Goal: Find specific page/section: Find specific page/section

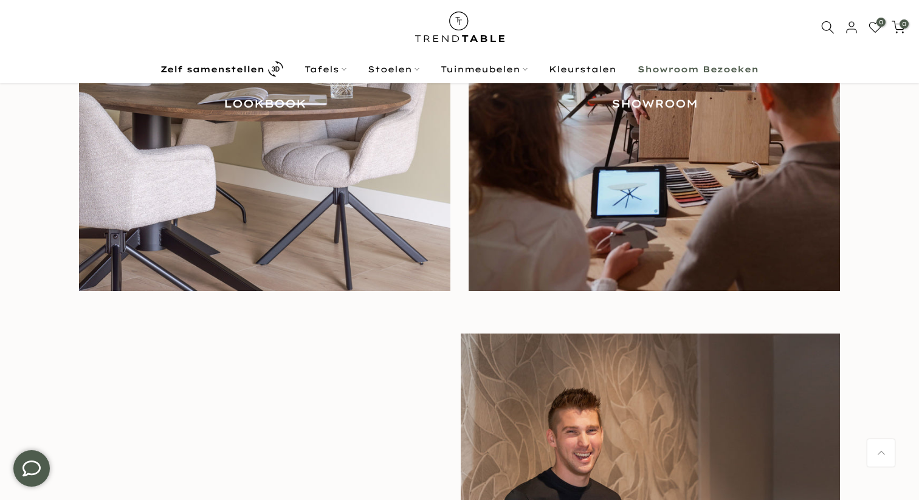
scroll to position [1459, 0]
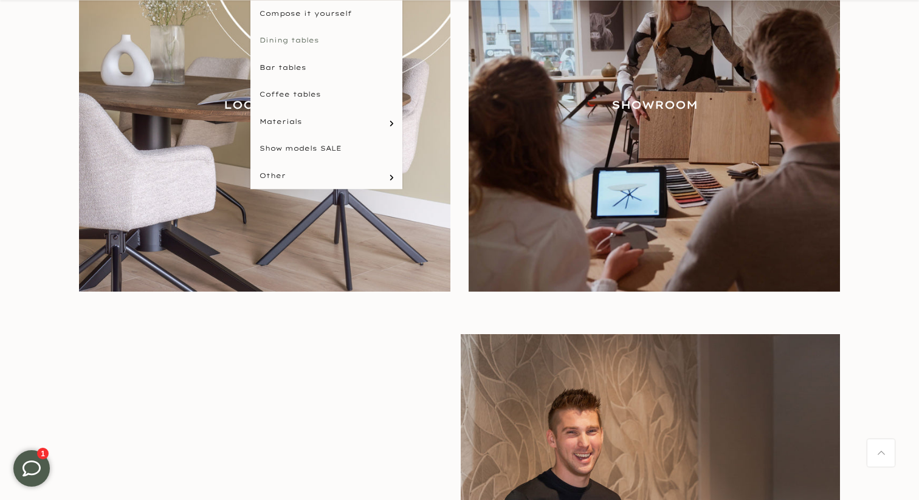
click at [310, 125] on link "Materials" at bounding box center [327, 121] width 152 height 27
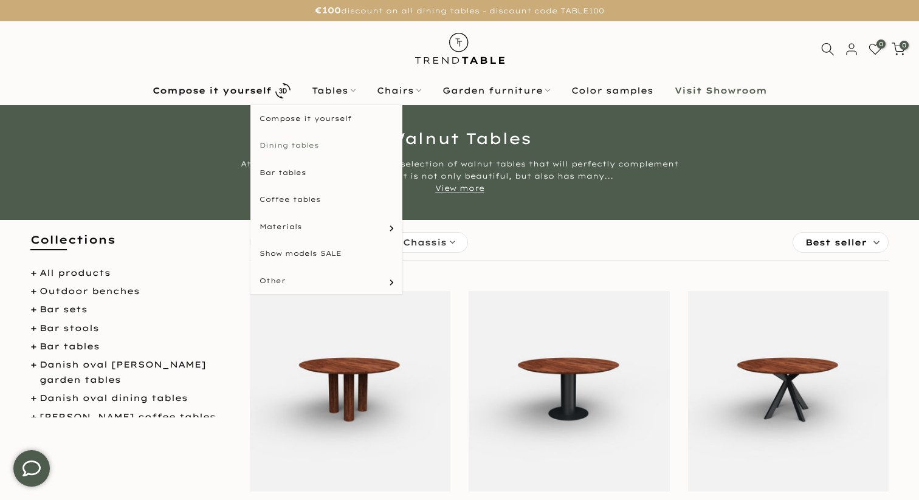
click at [297, 148] on font "Dining tables" at bounding box center [290, 145] width 60 height 9
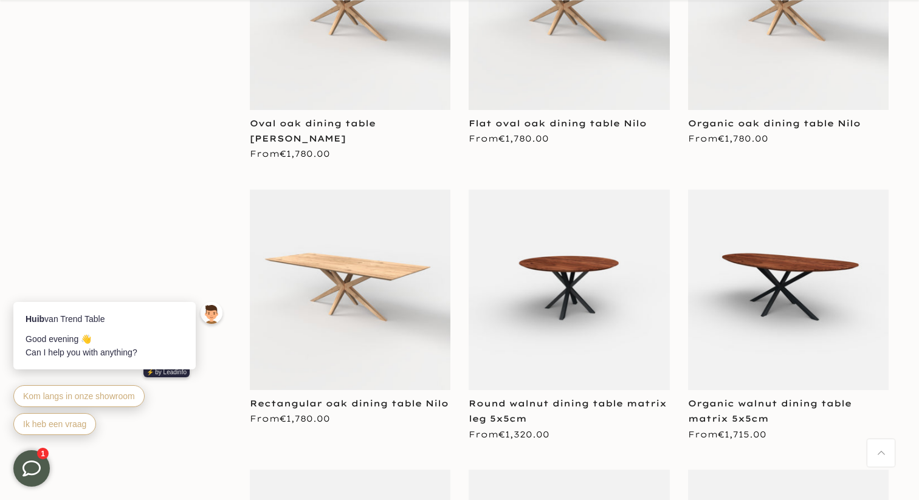
scroll to position [2148, 0]
